Goal: Contribute content

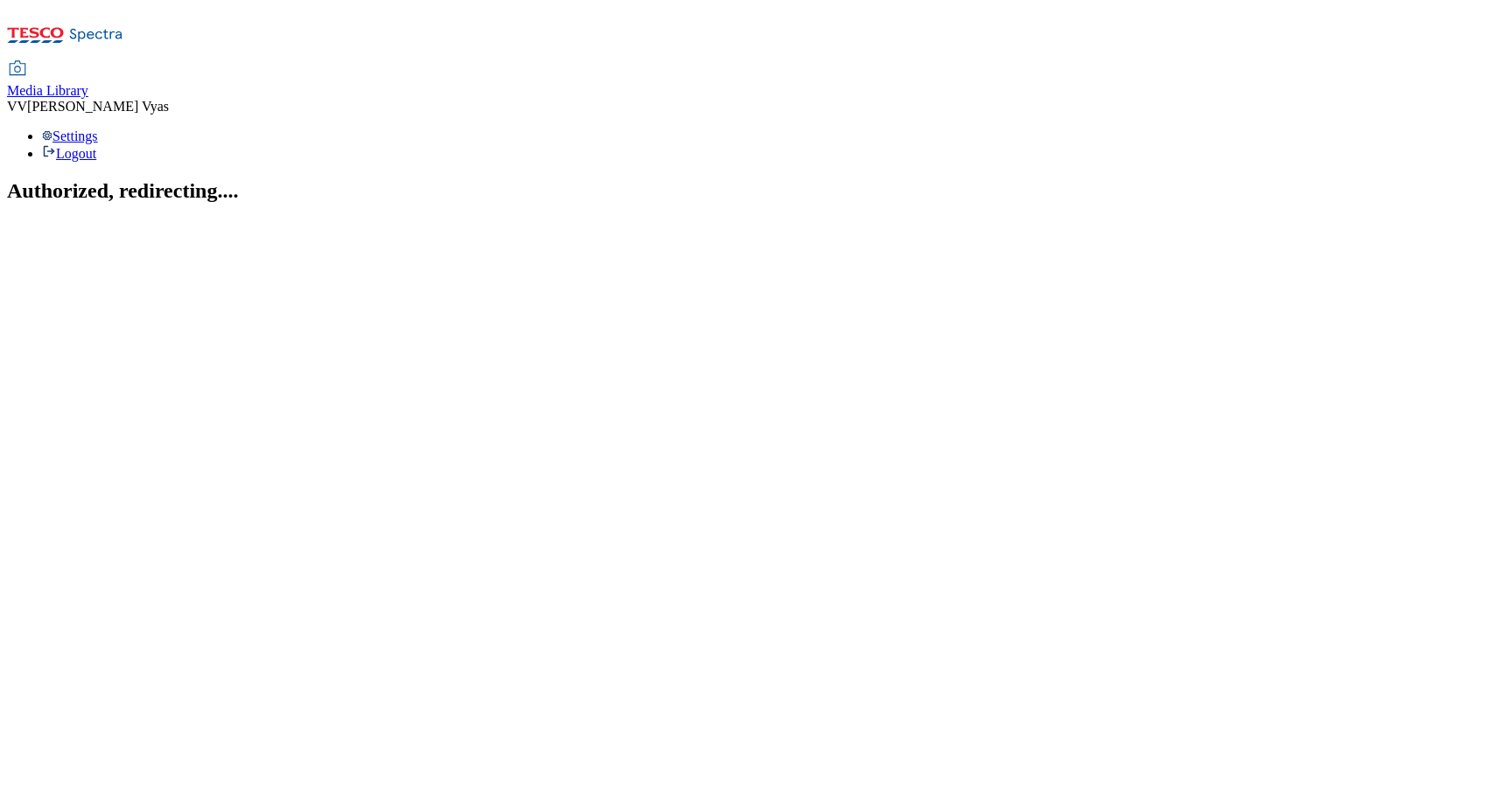
click at [88, 83] on span "Media Library" at bounding box center [47, 90] width 81 height 15
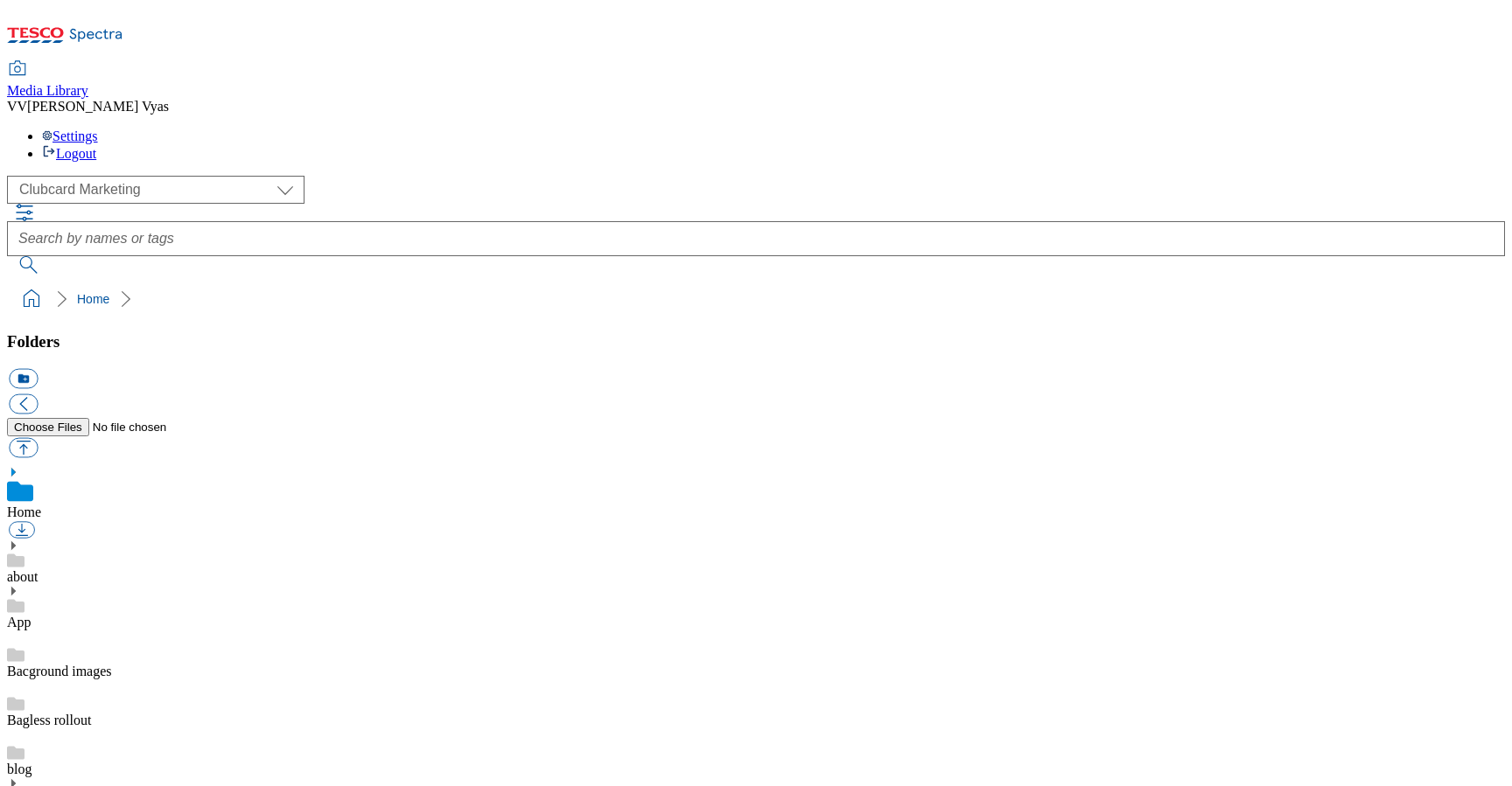
scroll to position [2, 0]
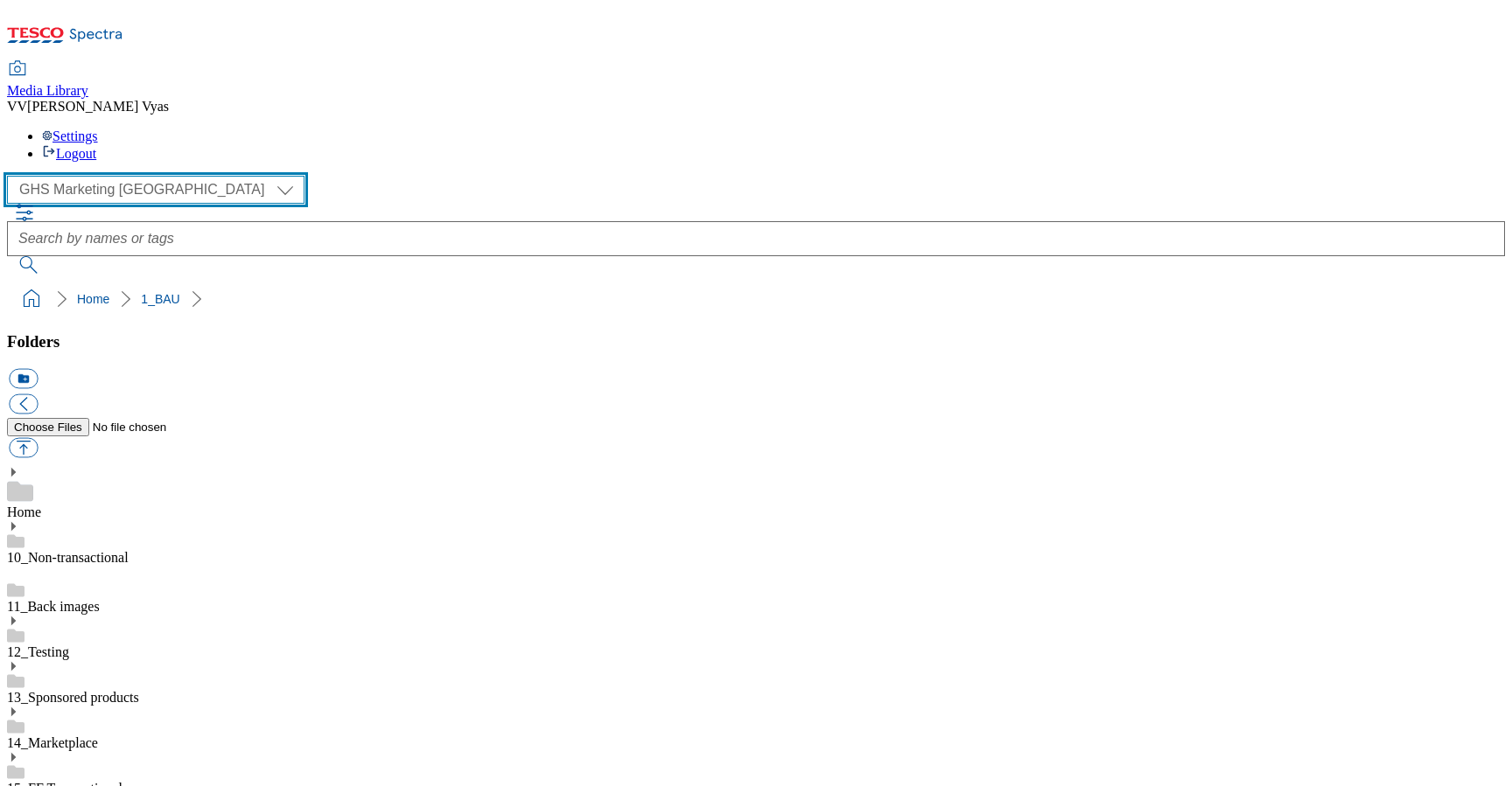
scroll to position [179, 0]
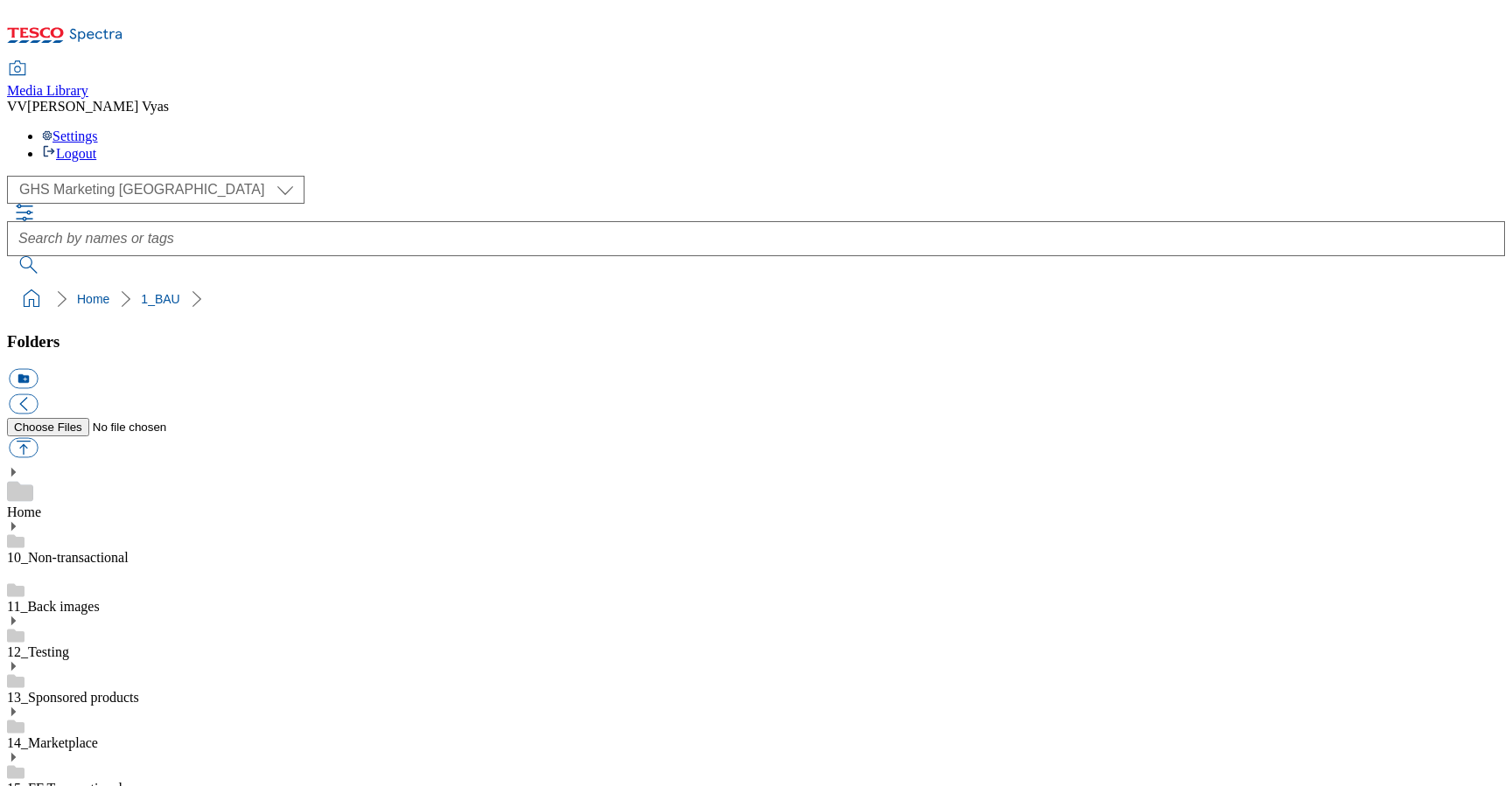
scroll to position [1582, 0]
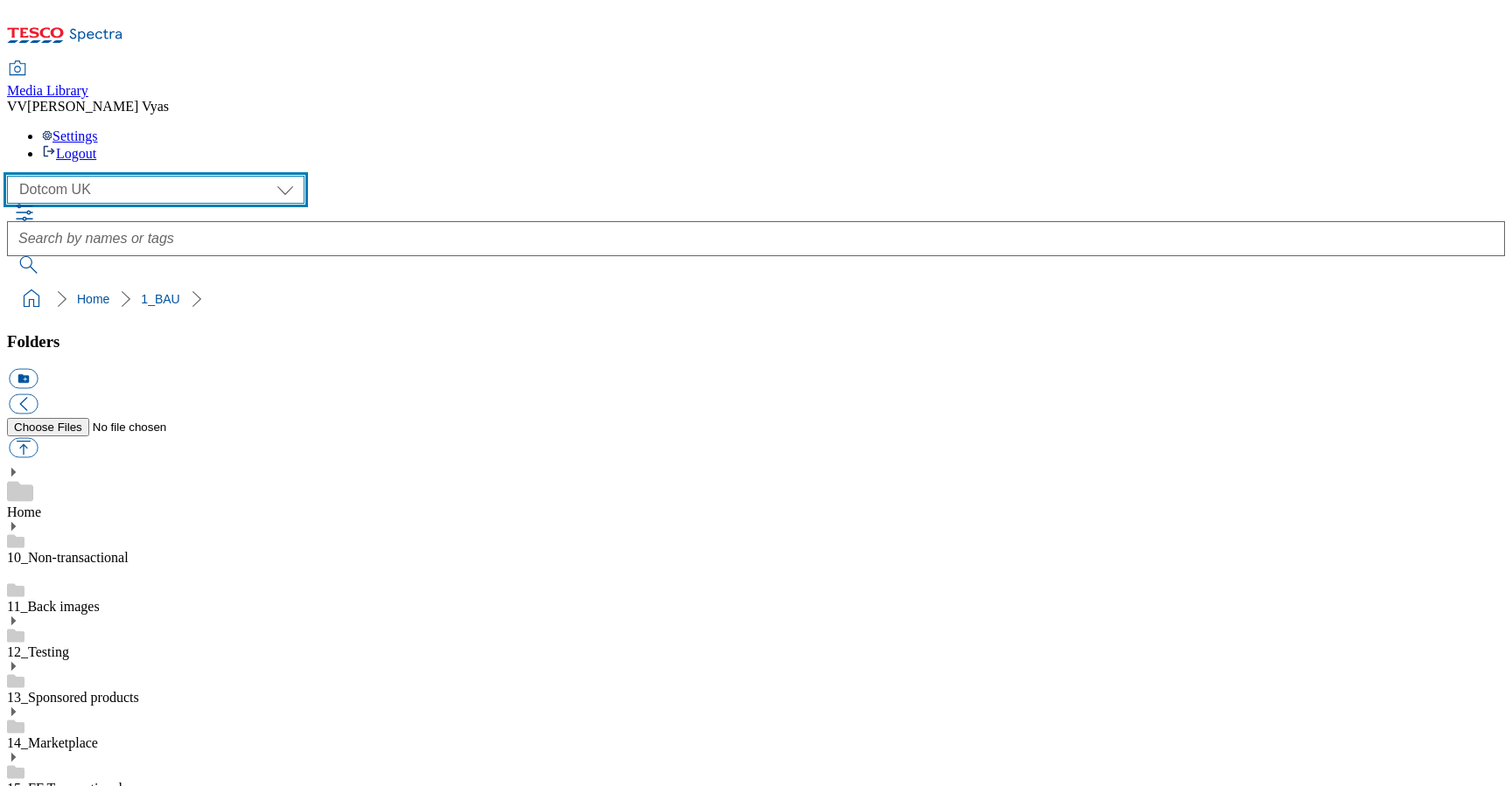
scroll to position [13, 0]
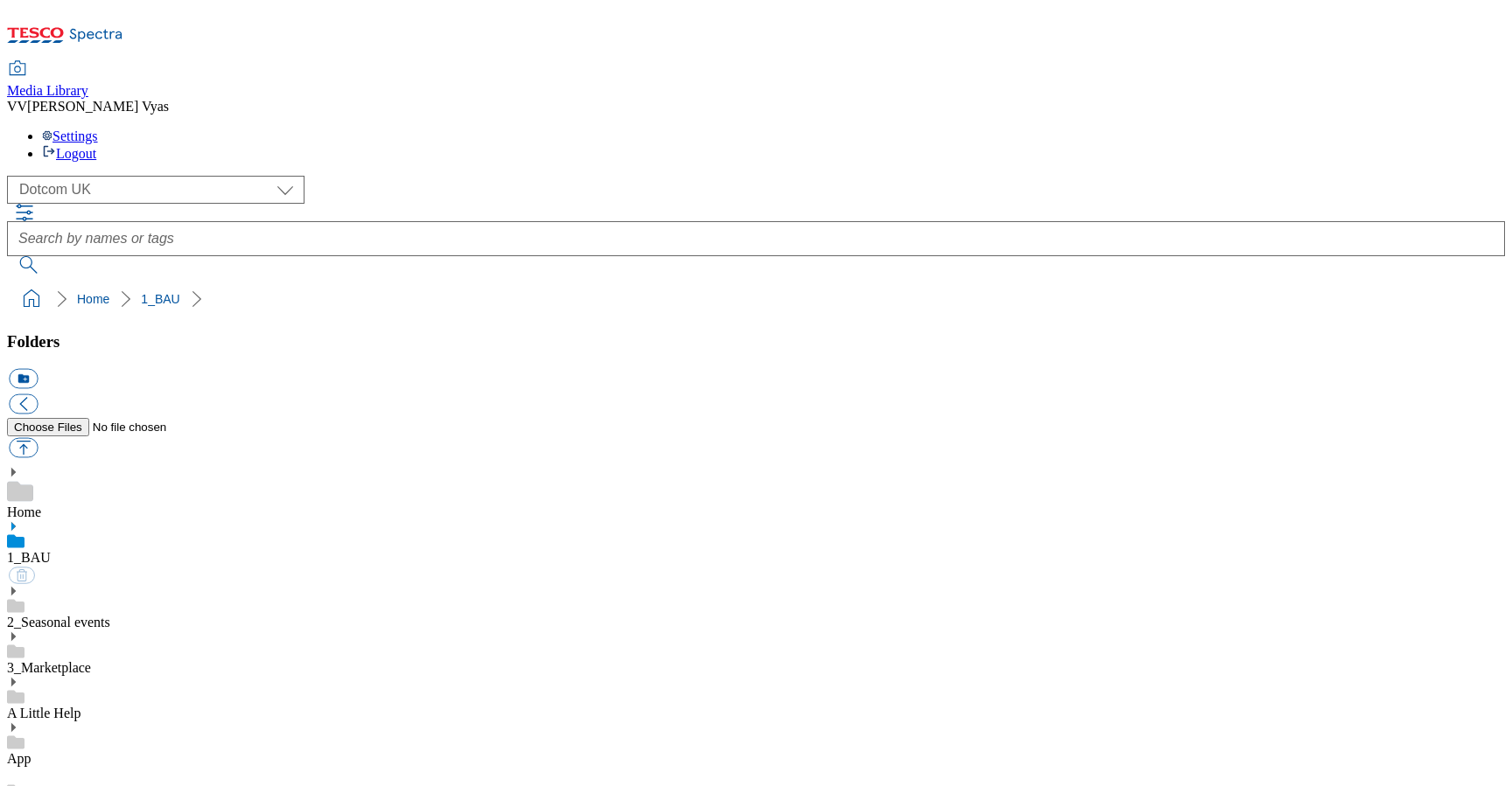
click at [16, 586] on use at bounding box center [13, 590] width 4 height 9
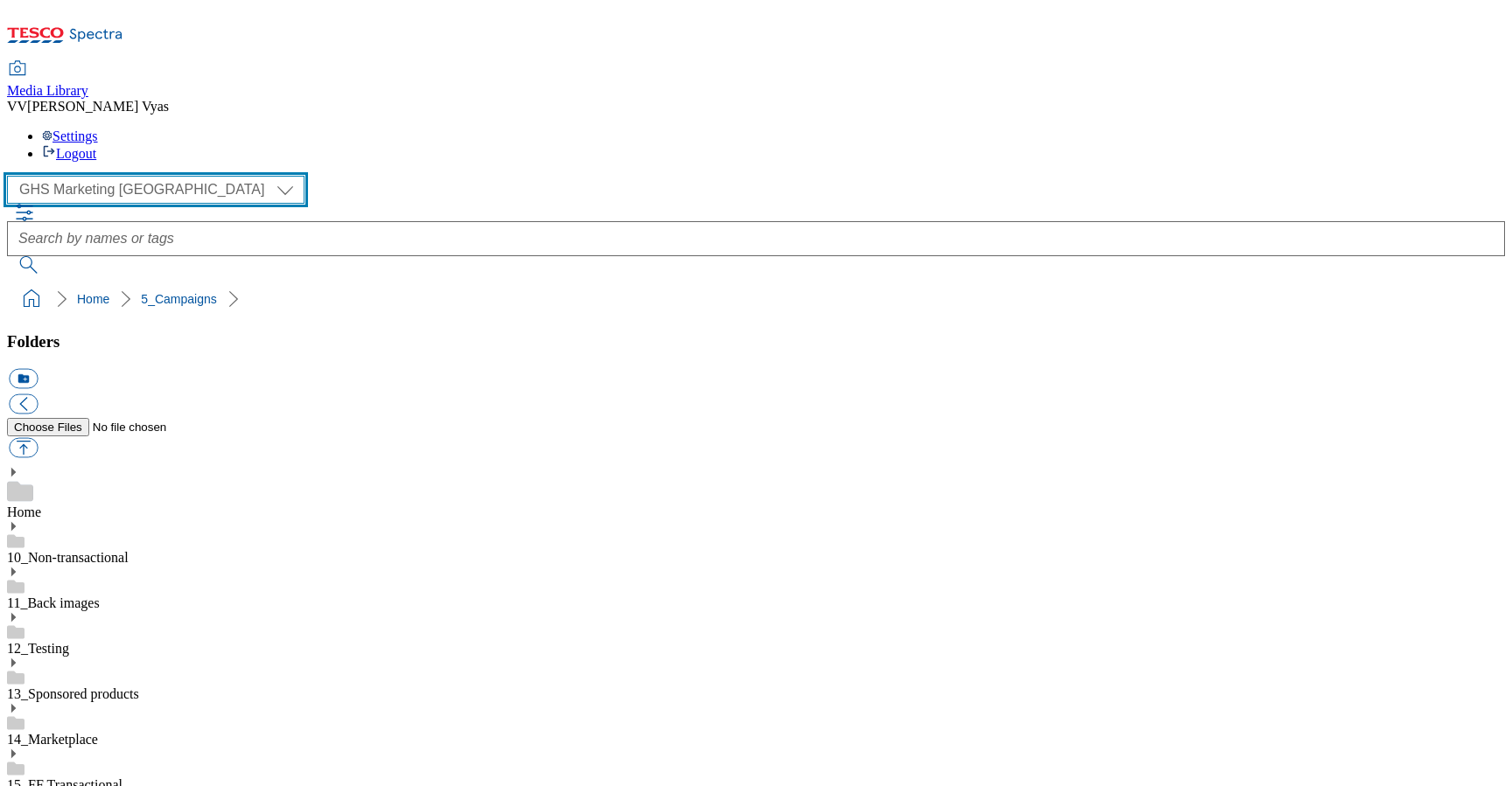
select select "flare-homepage"
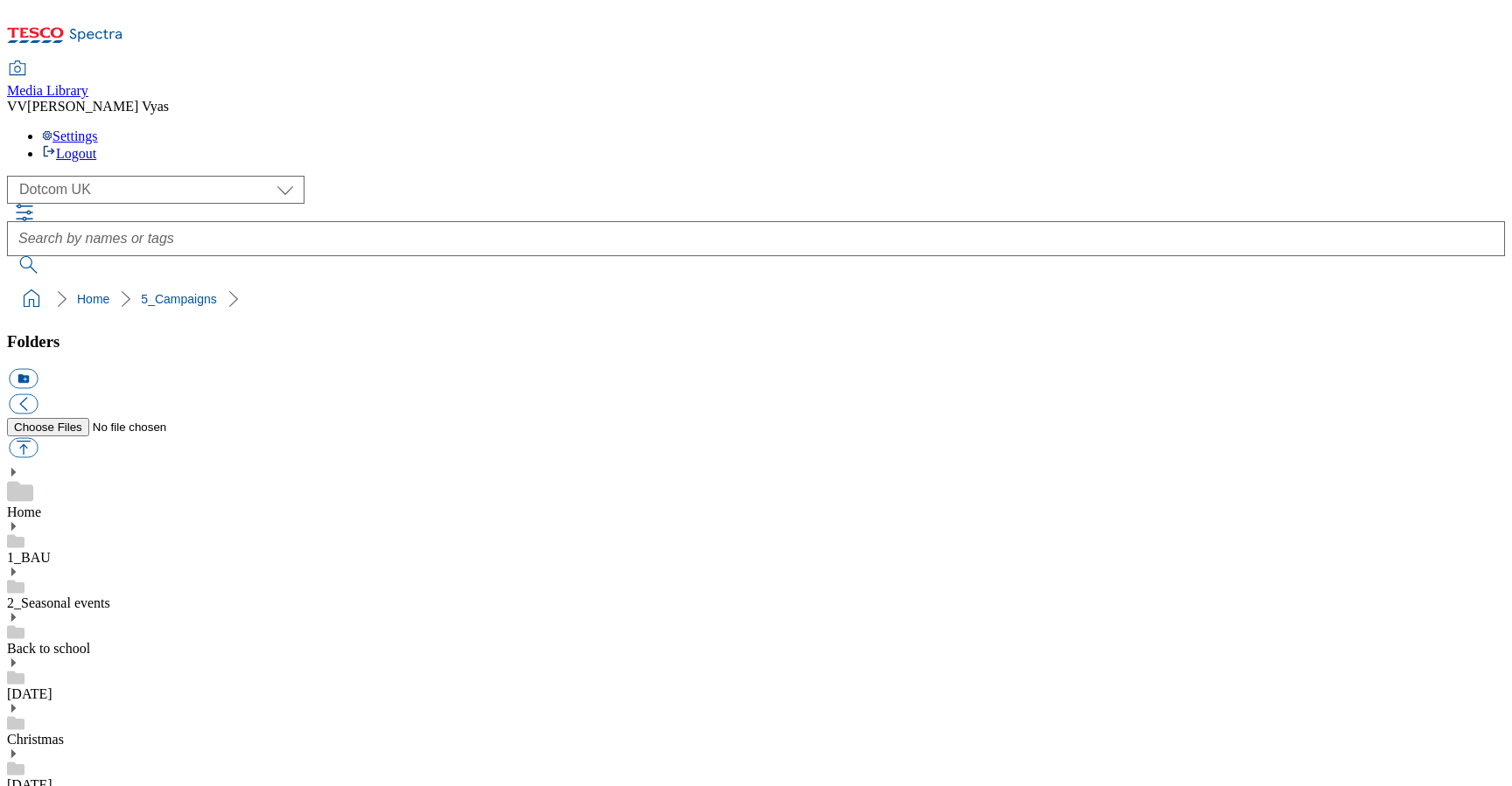
click at [16, 567] on use at bounding box center [13, 571] width 4 height 9
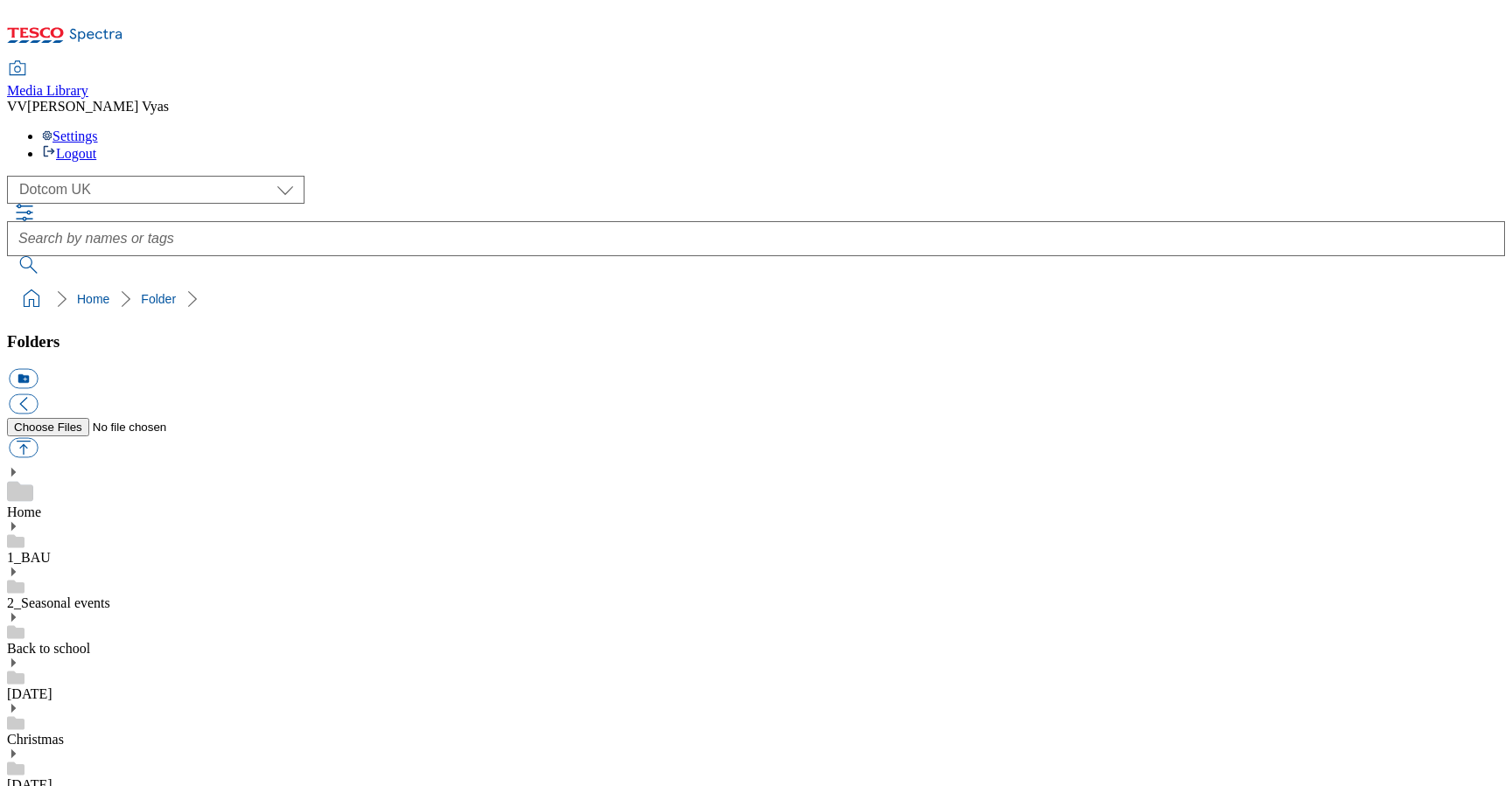
scroll to position [588, 0]
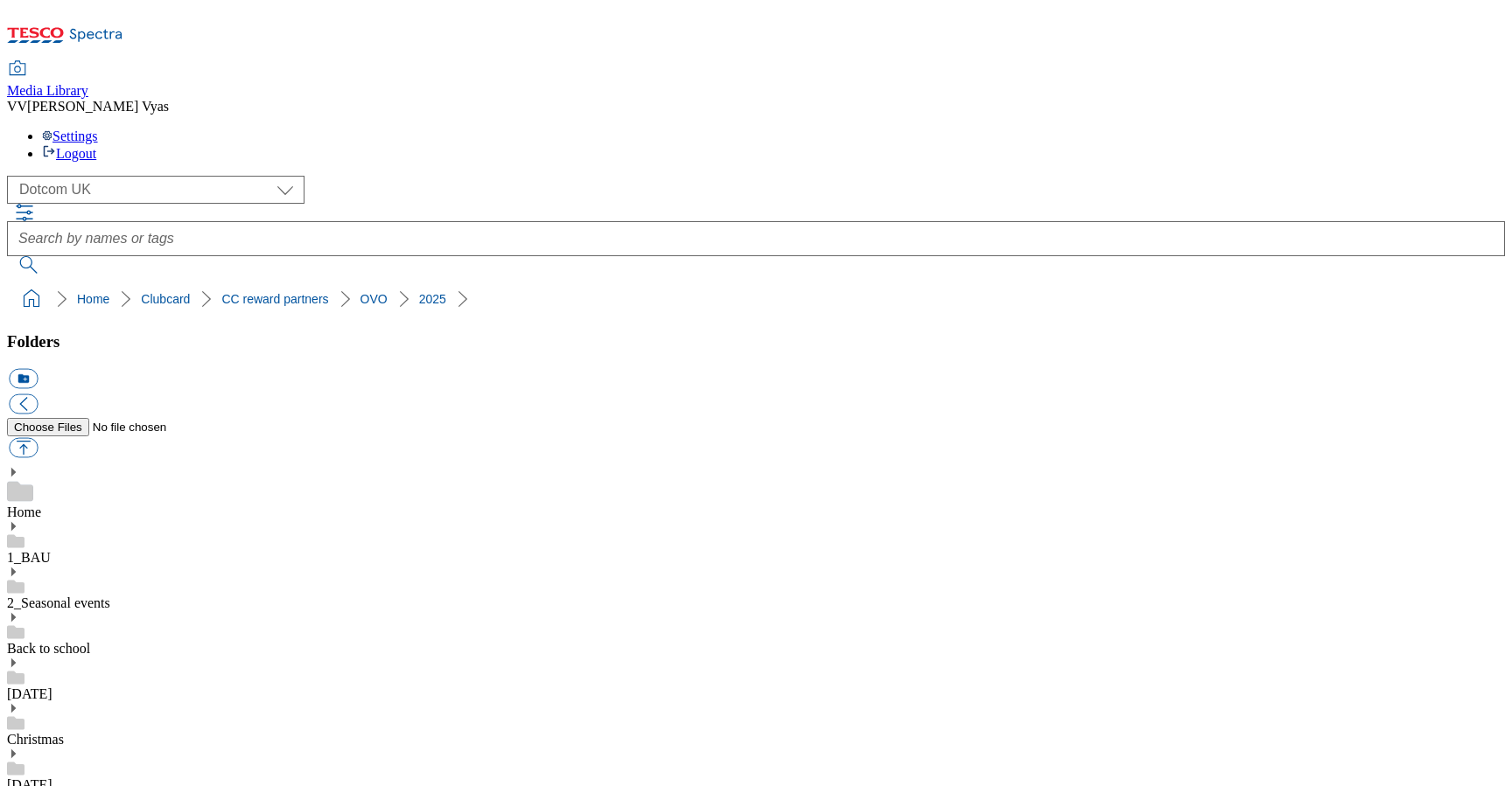
click at [38, 369] on button "icon_new_folder" at bounding box center [23, 379] width 29 height 20
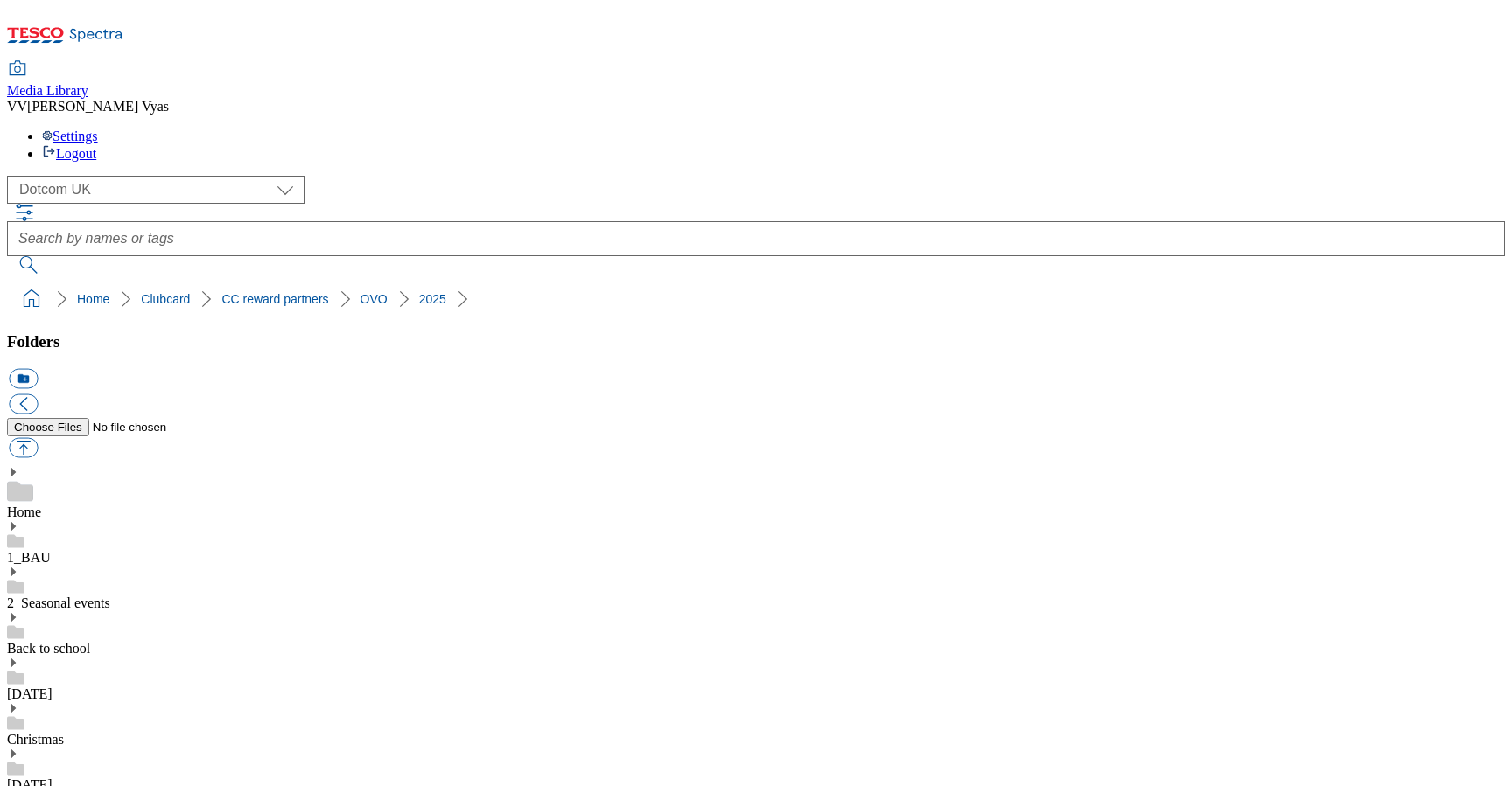
type input "1"
type input "2529"
drag, startPoint x: 491, startPoint y: 177, endPoint x: 14, endPoint y: 168, distance: 477.1
click at [18, 283] on ol "Home Clubcard CC reward partners OVO 2025 2529" at bounding box center [761, 299] width 1487 height 33
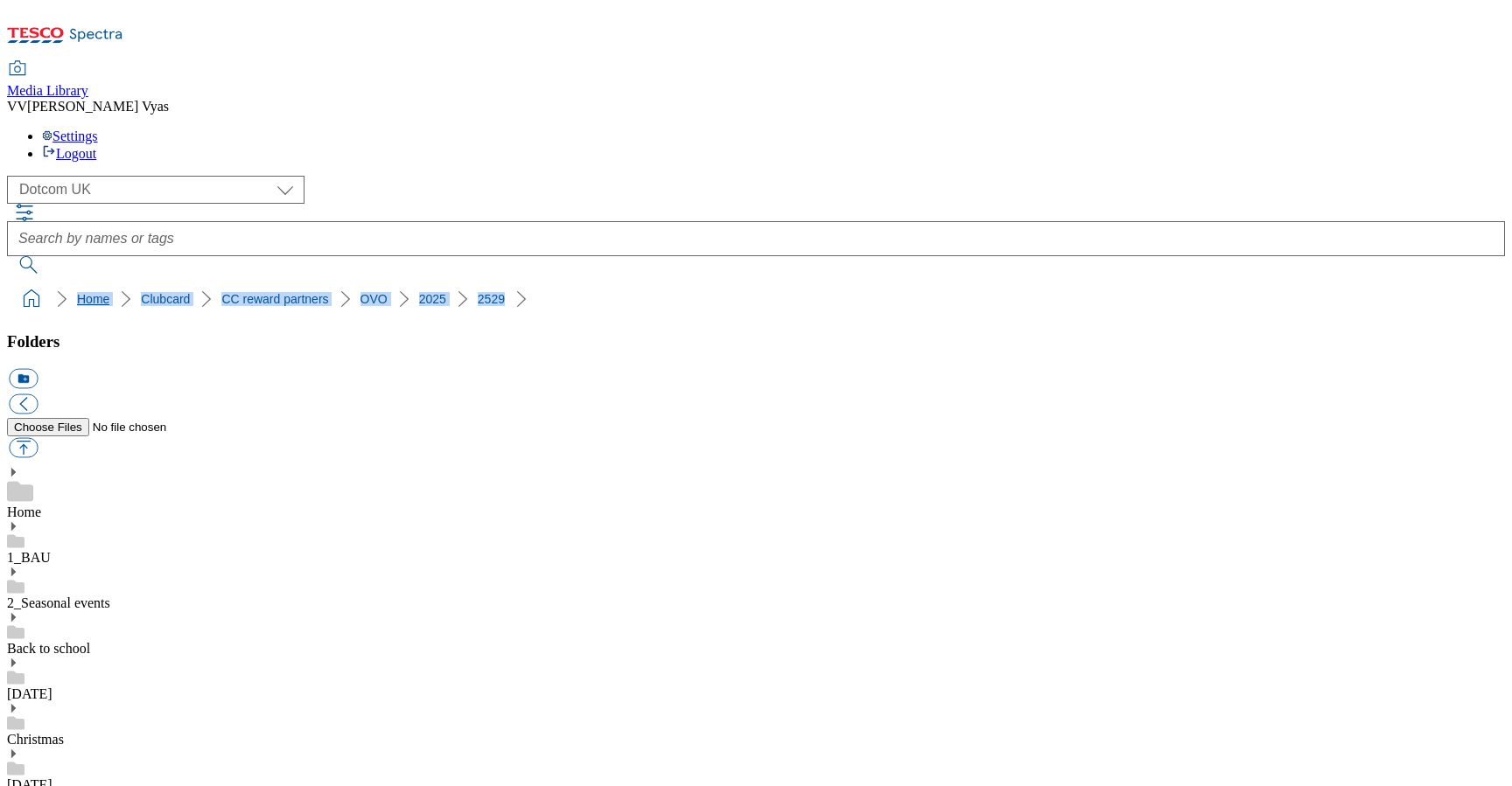
copy ol "Home Clubcard CC reward partners OVO 2025 2529"
click at [38, 438] on button "button" at bounding box center [23, 448] width 29 height 20
type input "C:\fakepath\OVO Beyond; Clubcard Millionaire Prize Draw - Terms Conditions FINA…"
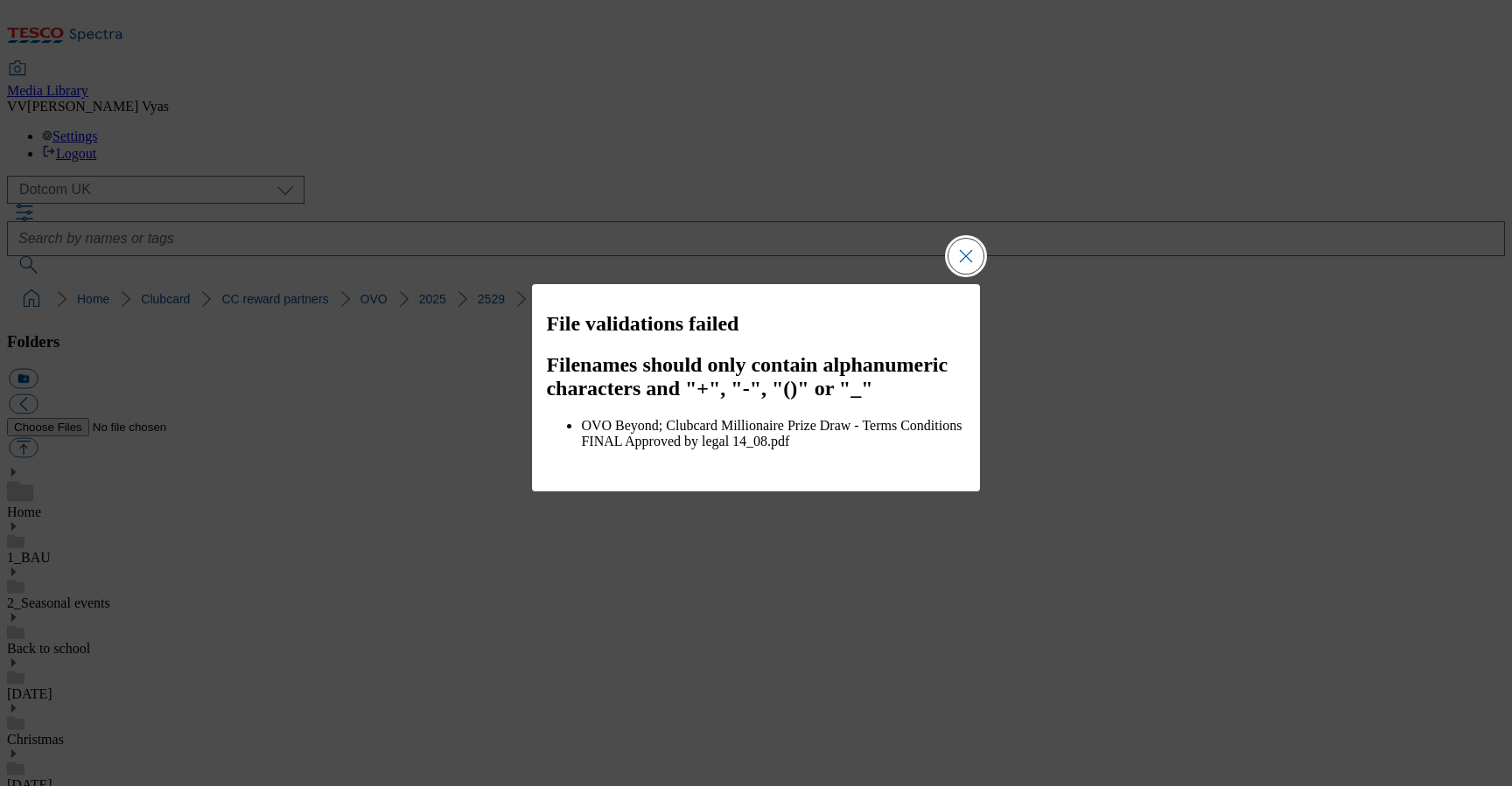
click at [958, 254] on button "Close Modal" at bounding box center [965, 256] width 35 height 35
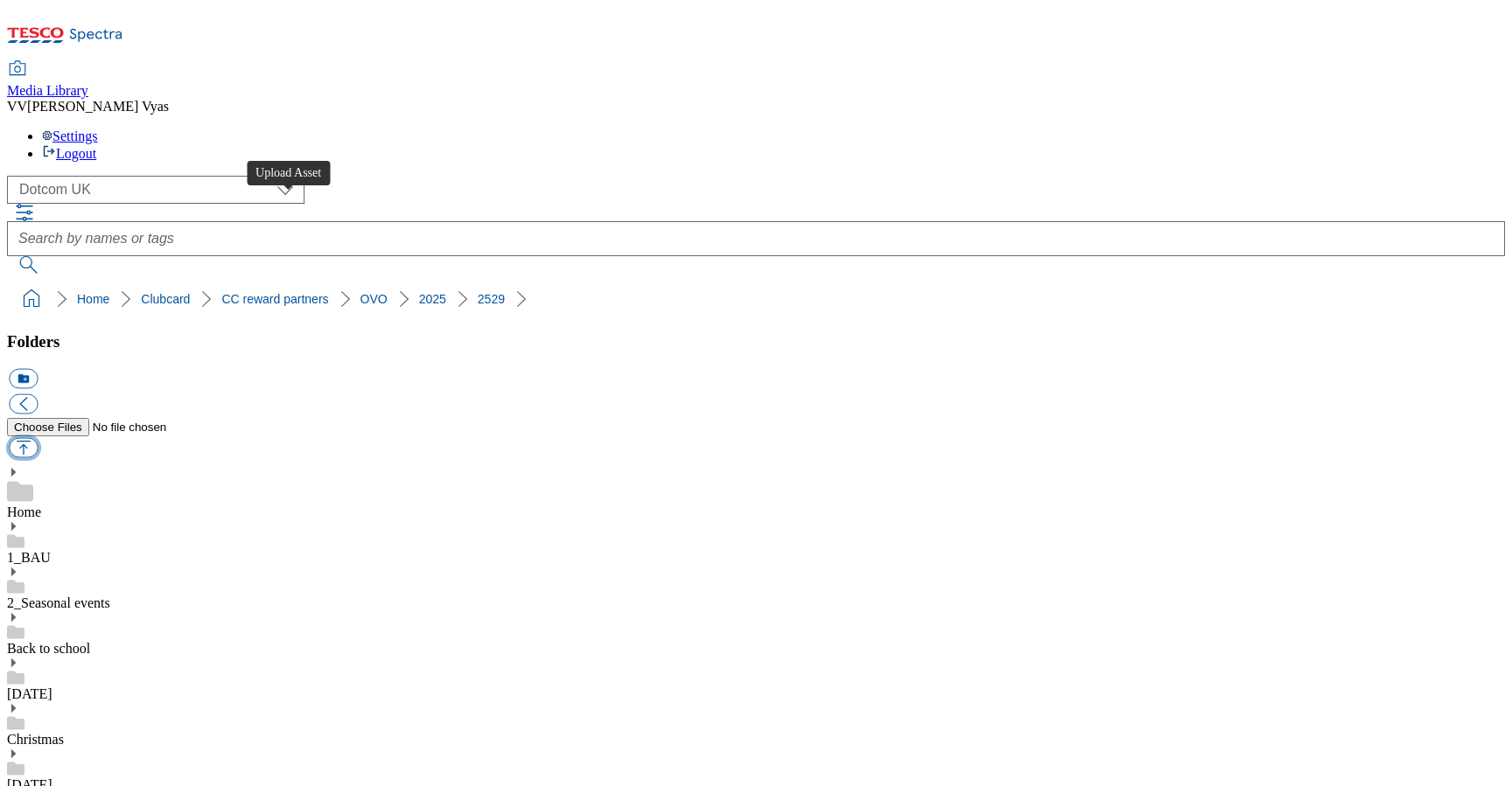
click at [38, 438] on button "button" at bounding box center [23, 448] width 29 height 20
type input "C:\fakepath\OVO Beyond Clubcard Millionaire Prize Draw - Terms Conditions FINAL…"
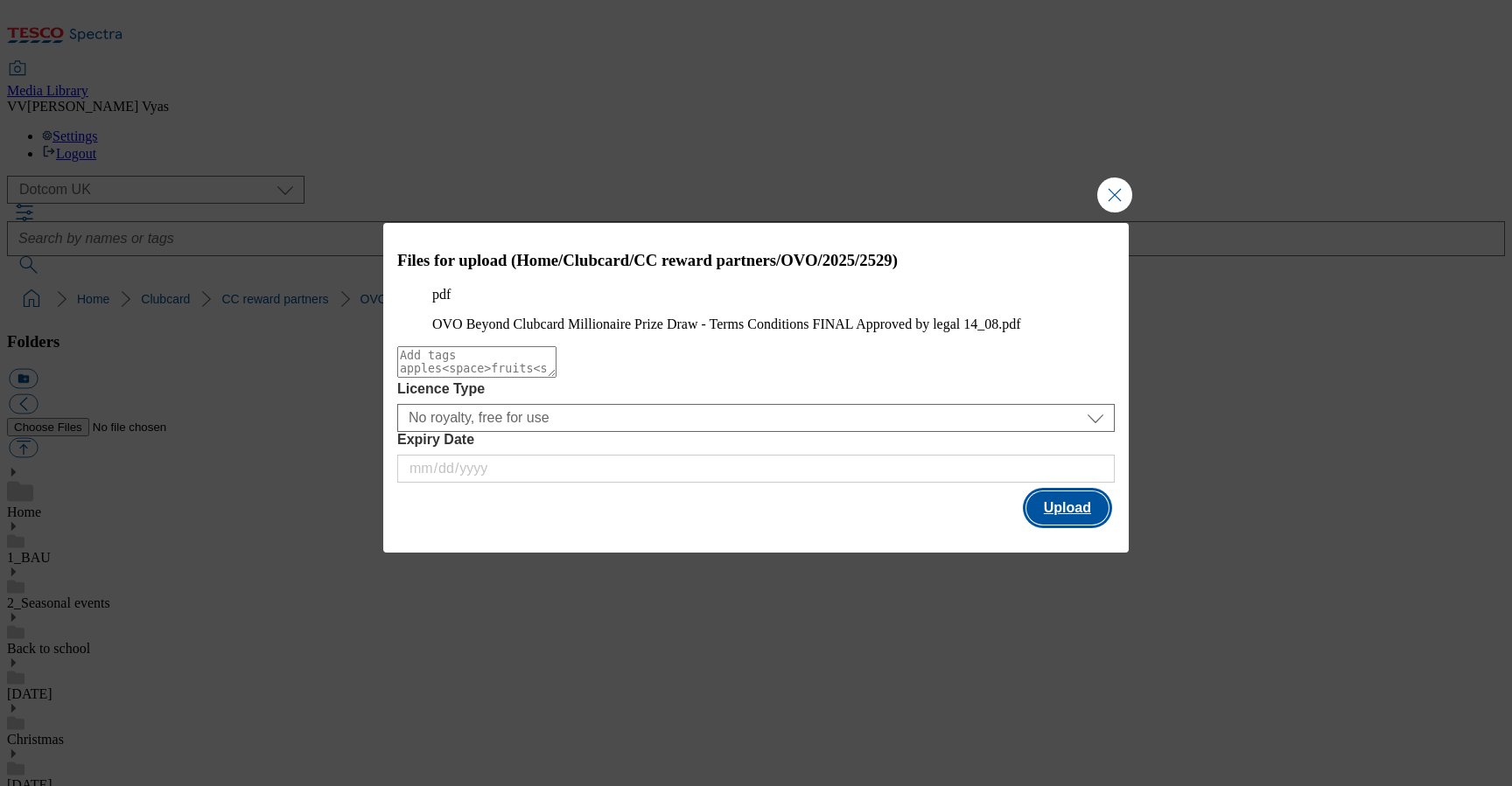
click at [1075, 524] on button "Upload" at bounding box center [1067, 507] width 82 height 33
